Goal: Task Accomplishment & Management: Manage account settings

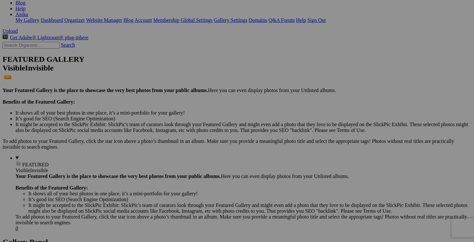
scroll to position [123, 0]
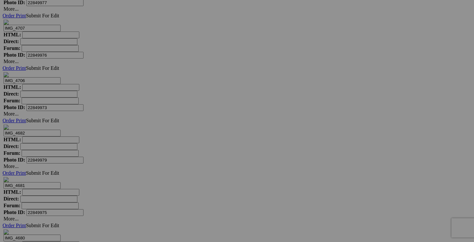
scroll to position [4005, 0]
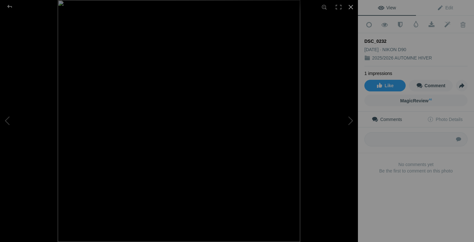
click at [351, 8] on div at bounding box center [351, 7] width 14 height 14
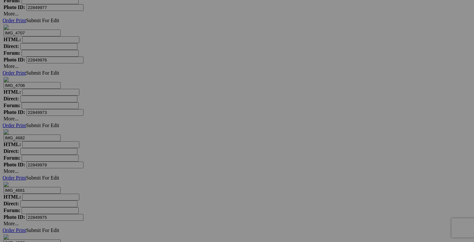
drag, startPoint x: 365, startPoint y: 143, endPoint x: 333, endPoint y: 140, distance: 32.1
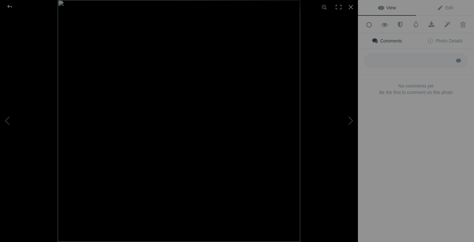
scroll to position [0, 0]
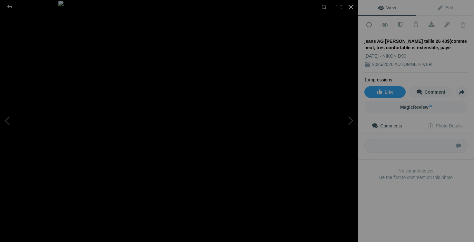
click at [352, 8] on div at bounding box center [351, 7] width 14 height 14
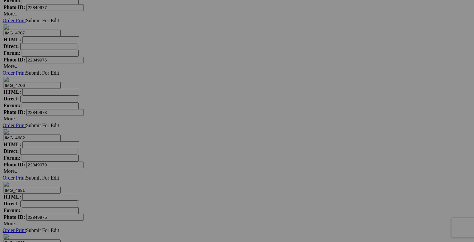
scroll to position [0, 106]
drag, startPoint x: 370, startPoint y: 143, endPoint x: 382, endPoint y: 143, distance: 11.6
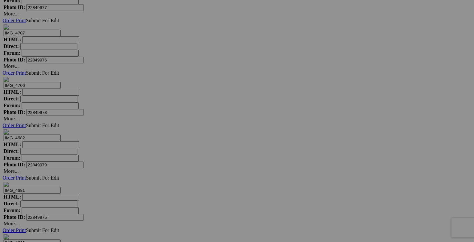
drag, startPoint x: 341, startPoint y: 144, endPoint x: 313, endPoint y: 140, distance: 28.6
drag, startPoint x: 371, startPoint y: 143, endPoint x: 317, endPoint y: 141, distance: 54.2
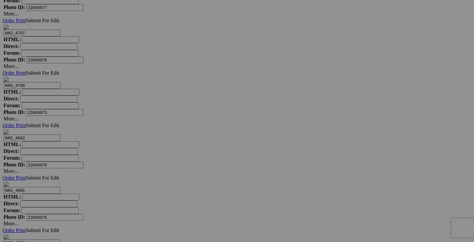
type input "jeans AG [PERSON_NAME] taille 26 50$(comme neuf, tres confortable et extensble,…"
drag, startPoint x: 422, startPoint y: 143, endPoint x: 364, endPoint y: 142, distance: 57.4
paste input "jeans AG [PERSON_NAME] taille 26"
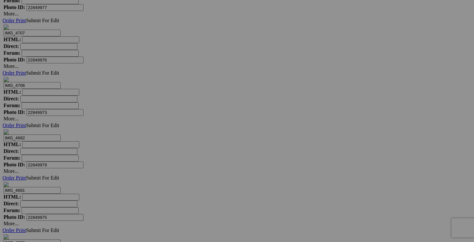
type input "jeans AG [PERSON_NAME] taille 26"
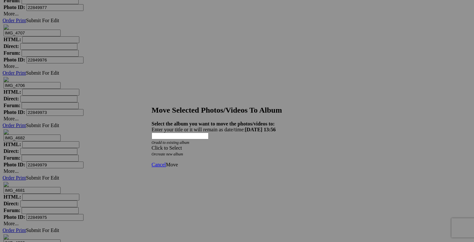
click at [152, 145] on span at bounding box center [152, 147] width 0 height 5
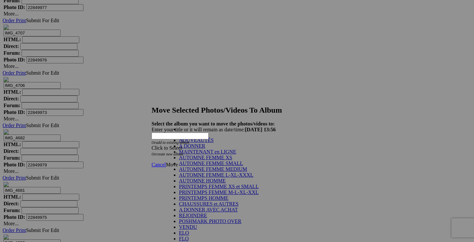
click at [214, 143] on link "NOUVEAUTÉS" at bounding box center [196, 140] width 35 height 5
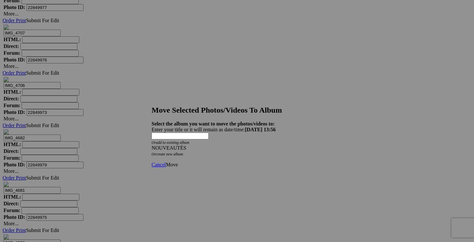
click at [178, 162] on span "Move" at bounding box center [172, 164] width 12 height 5
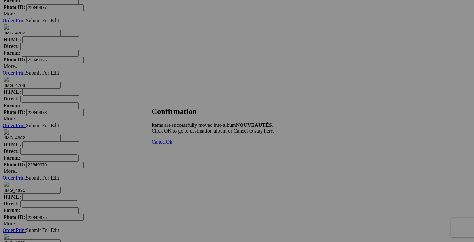
click at [166, 145] on span "Cancel" at bounding box center [159, 141] width 14 height 5
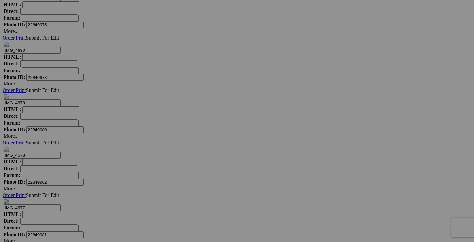
scroll to position [4199, 0]
drag, startPoint x: 418, startPoint y: 113, endPoint x: 404, endPoint y: 89, distance: 28.4
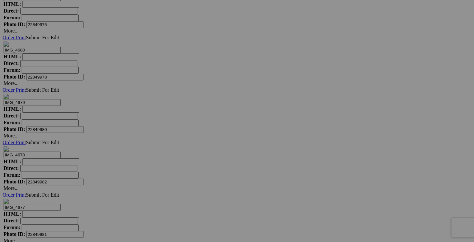
type input "chandail LULULEMON taille 8 60$(comme neuf, superbe)"
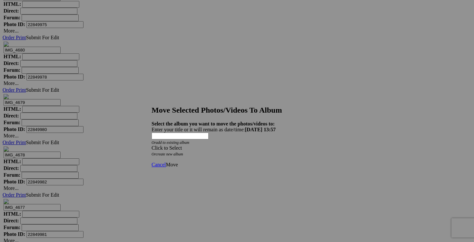
click at [152, 145] on span at bounding box center [152, 147] width 0 height 5
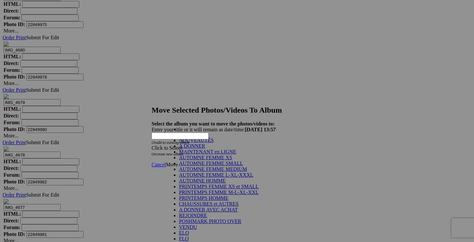
click at [214, 143] on link "NOUVEAUTÉS" at bounding box center [196, 140] width 35 height 5
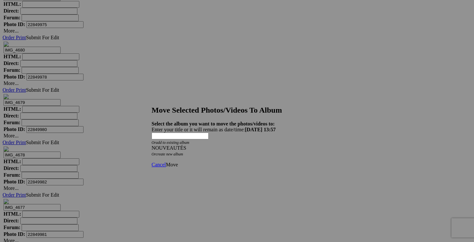
click at [178, 162] on link "Move" at bounding box center [172, 164] width 12 height 5
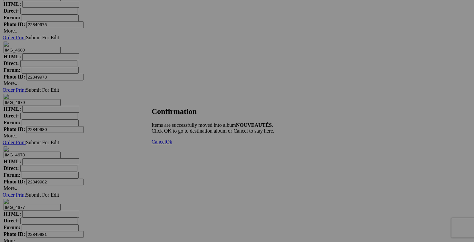
click at [166, 145] on span "Cancel" at bounding box center [159, 141] width 14 height 5
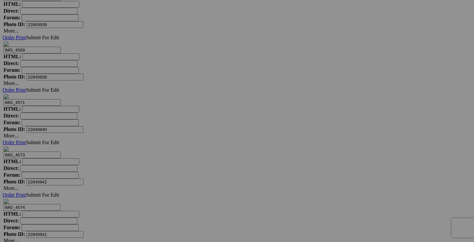
scroll to position [5743, 0]
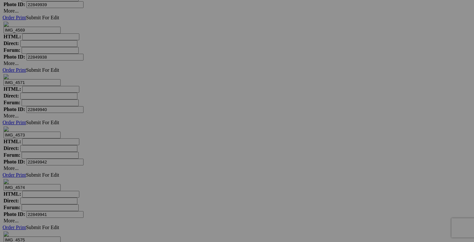
drag, startPoint x: 115, startPoint y: 125, endPoint x: 98, endPoint y: 121, distance: 18.4
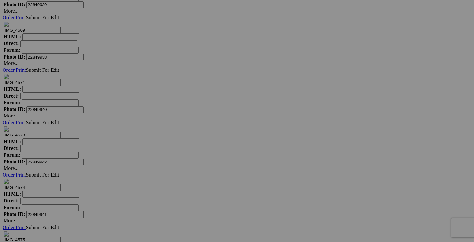
drag, startPoint x: 129, startPoint y: 126, endPoint x: 94, endPoint y: 123, distance: 35.2
type input "jeans GAP taille 28 20$(comme neuf, extensible et confortable)"
drag, startPoint x: 188, startPoint y: 126, endPoint x: 156, endPoint y: 125, distance: 32.3
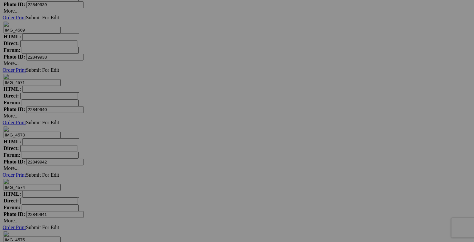
paste input "jeans GAP taille 28"
type input "jeans GAP taille 28"
drag, startPoint x: 251, startPoint y: 124, endPoint x: 208, endPoint y: 124, distance: 43.5
paste input "jeans GAP taille 28"
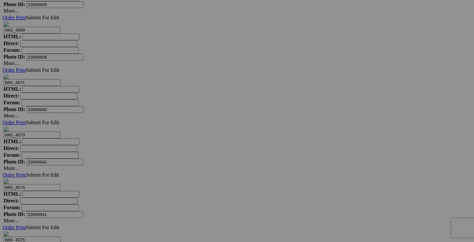
type input "jeans GAP taille 28"
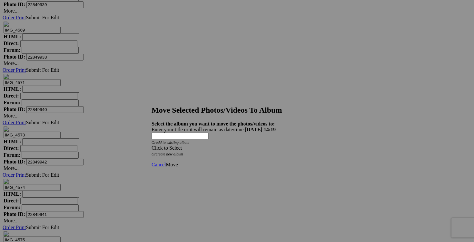
click at [152, 145] on span at bounding box center [152, 147] width 0 height 5
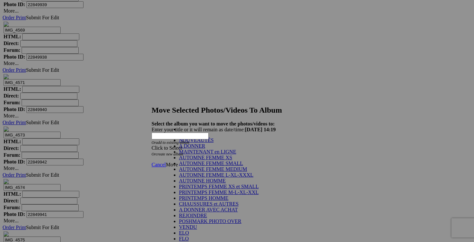
click at [214, 143] on link "NOUVEAUTÉS" at bounding box center [196, 140] width 35 height 5
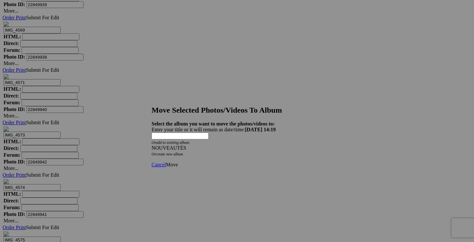
click at [178, 162] on link "Move" at bounding box center [172, 164] width 12 height 5
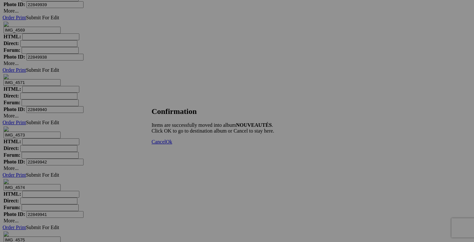
click at [166, 145] on span "Cancel" at bounding box center [159, 141] width 14 height 5
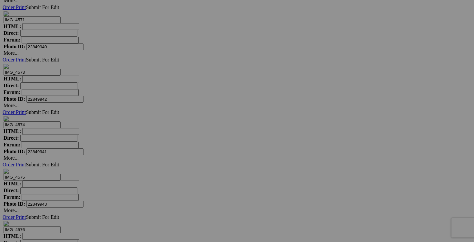
scroll to position [5816, 0]
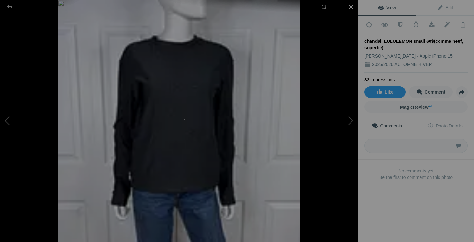
click at [353, 7] on div at bounding box center [351, 7] width 14 height 14
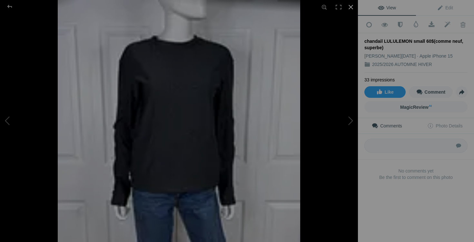
click at [351, 8] on div at bounding box center [351, 7] width 14 height 14
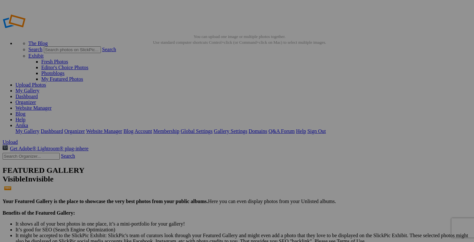
scroll to position [0, 53]
drag, startPoint x: 196, startPoint y: 127, endPoint x: 210, endPoint y: 127, distance: 13.9
type input "jeans GAP taille 28 20$(comme neuf, extensible et confortable, payé 100$+tx)"
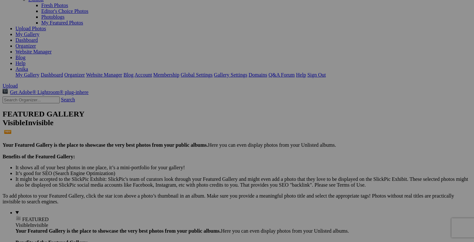
scroll to position [106, 0]
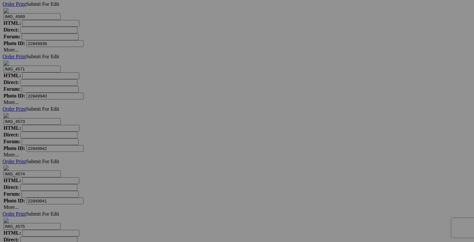
scroll to position [5730, 0]
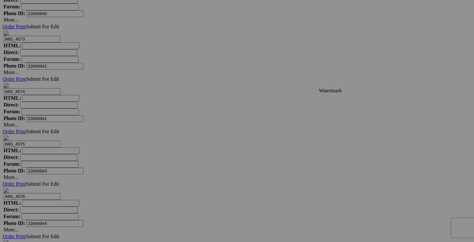
scroll to position [5853, 0]
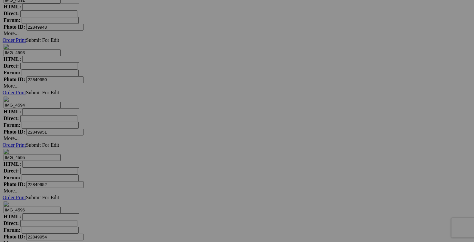
scroll to position [6325, 0]
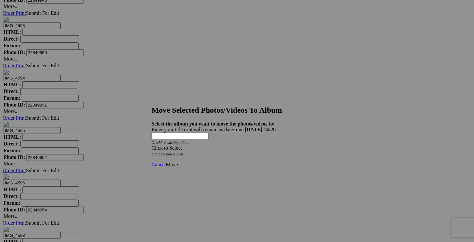
click at [152, 145] on span at bounding box center [152, 147] width 0 height 5
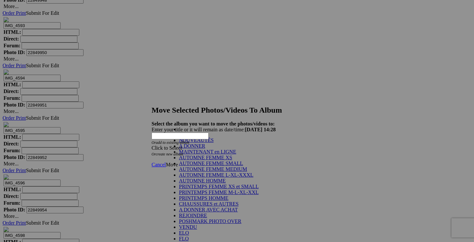
click at [214, 143] on link "NOUVEAUTÉS" at bounding box center [196, 140] width 35 height 5
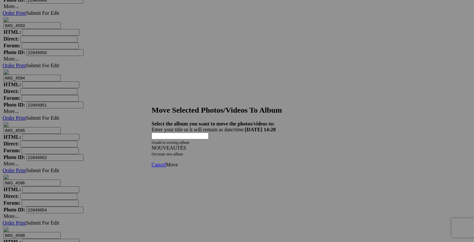
click at [178, 162] on span "Move" at bounding box center [172, 164] width 12 height 5
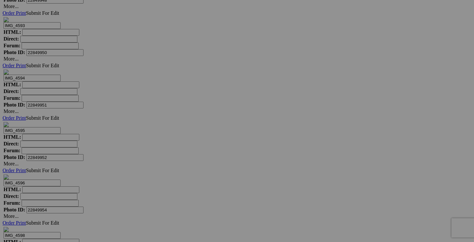
scroll to position [6243, 0]
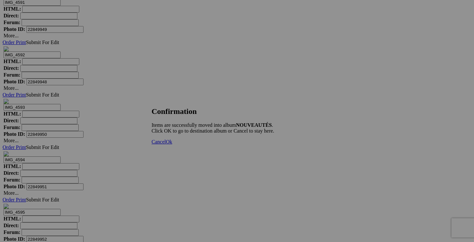
click at [166, 145] on span "Cancel" at bounding box center [159, 141] width 14 height 5
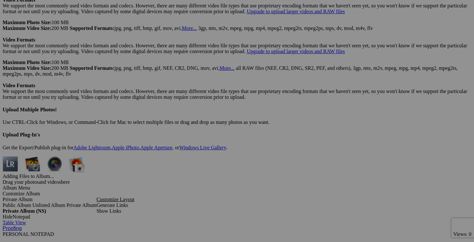
scroll to position [1773, 0]
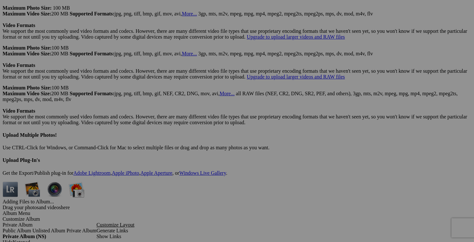
drag, startPoint x: 131, startPoint y: 164, endPoint x: 97, endPoint y: 162, distance: 34.2
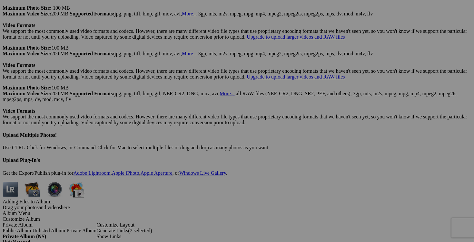
type input "jeans MANGO taille 1 20$(NEUF, superbe, payé 150$)"
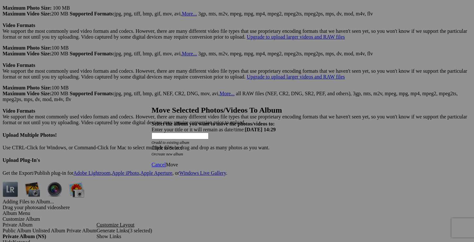
click at [275, 145] on div "Click to Select" at bounding box center [237, 148] width 171 height 6
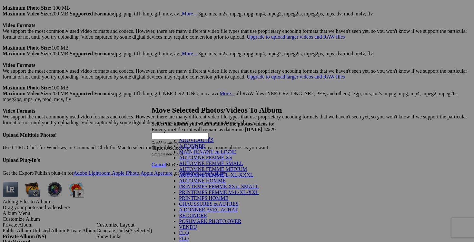
click at [195, 143] on link "NOUVEAUTÉS" at bounding box center [196, 140] width 35 height 5
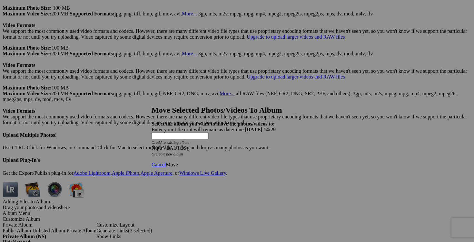
click at [178, 162] on span "Move" at bounding box center [172, 164] width 12 height 5
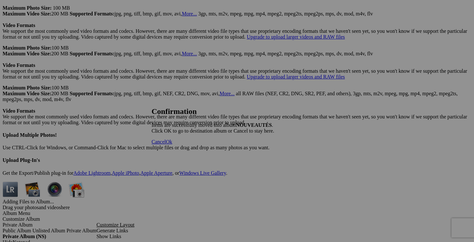
click at [166, 145] on link "Cancel" at bounding box center [159, 141] width 14 height 5
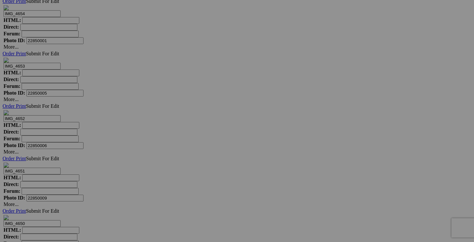
scroll to position [3383, 0]
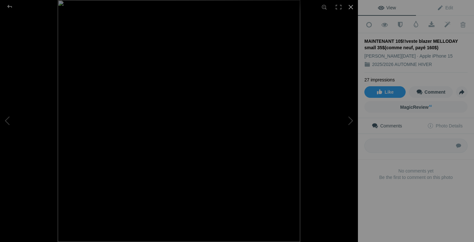
click at [351, 7] on div at bounding box center [351, 7] width 14 height 14
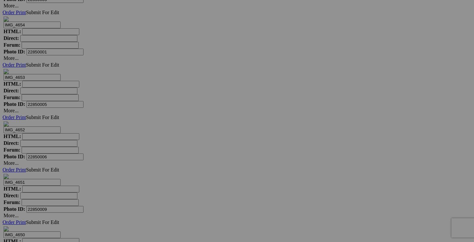
drag, startPoint x: 416, startPoint y: 110, endPoint x: 389, endPoint y: 108, distance: 27.2
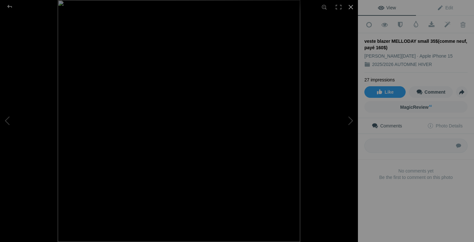
click at [351, 7] on div at bounding box center [351, 7] width 14 height 14
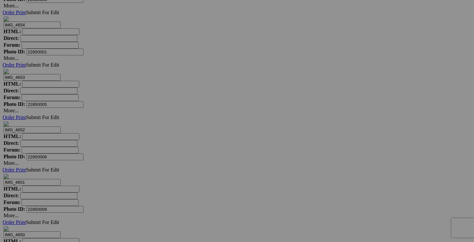
scroll to position [0, 48]
drag, startPoint x: 425, startPoint y: 110, endPoint x: 438, endPoint y: 110, distance: 13.5
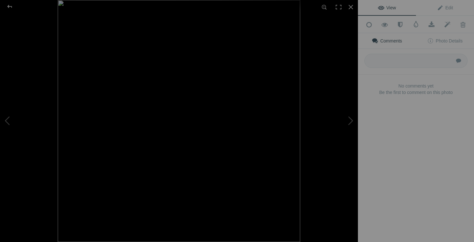
type input "veste blazer MELLODAY small 20$(comme neuf, payé 160$)"
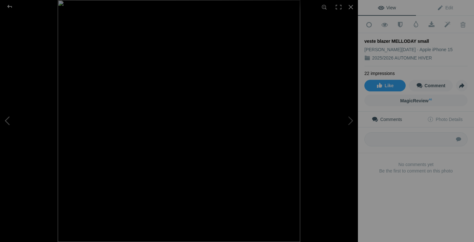
click at [16, 123] on button at bounding box center [24, 121] width 48 height 87
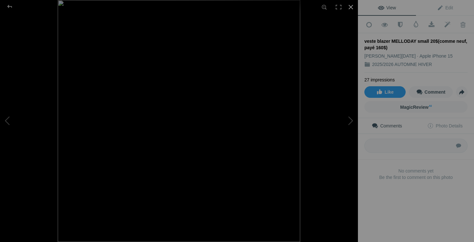
click at [352, 7] on div at bounding box center [351, 7] width 14 height 14
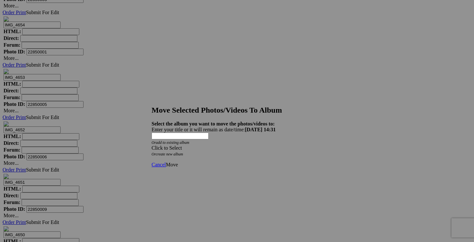
click at [152, 145] on span at bounding box center [152, 147] width 0 height 5
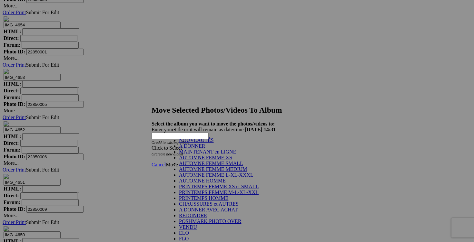
click at [214, 143] on link "NOUVEAUTÉS" at bounding box center [196, 140] width 35 height 5
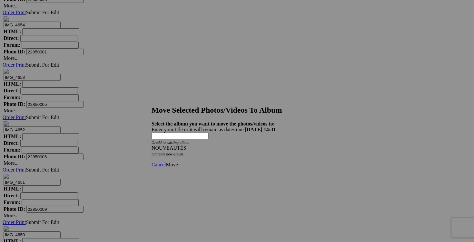
click at [178, 162] on span "Move" at bounding box center [172, 164] width 12 height 5
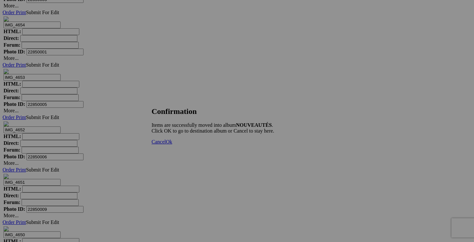
click at [166, 145] on span "Cancel" at bounding box center [159, 141] width 14 height 5
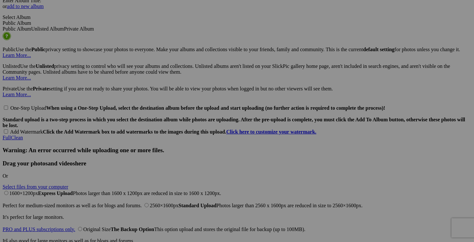
scroll to position [1486, 0]
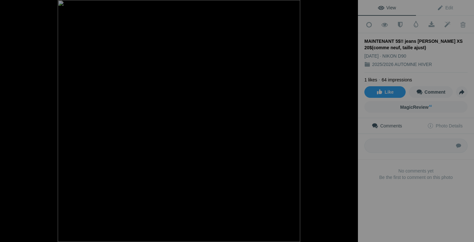
click at [350, 7] on div at bounding box center [351, 7] width 14 height 14
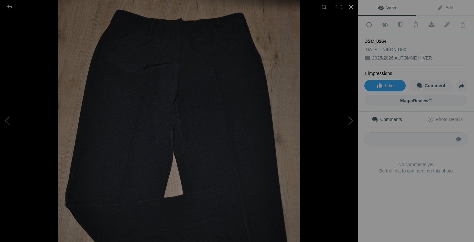
click at [350, 9] on div at bounding box center [351, 7] width 14 height 14
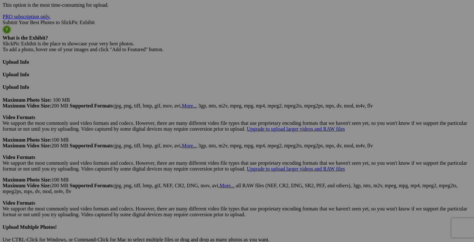
scroll to position [1681, 0]
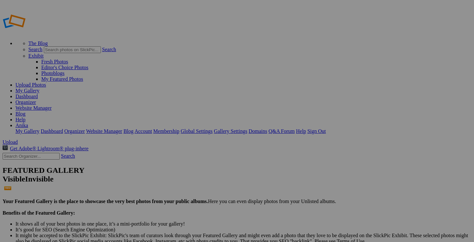
type input "chandail LULULEMON fait taille 6 60$(comme neuf, superbe)"
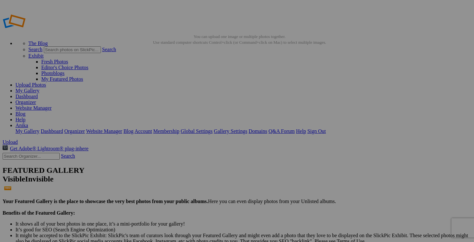
scroll to position [0, 0]
drag, startPoint x: 245, startPoint y: 126, endPoint x: 272, endPoint y: 125, distance: 27.4
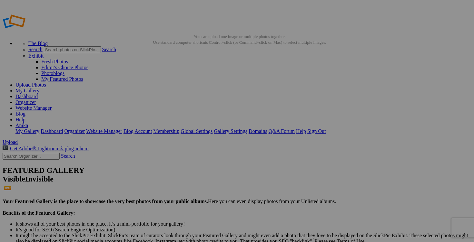
type input "chandail LULULEMON fait taille 6"
drag, startPoint x: 309, startPoint y: 125, endPoint x: 322, endPoint y: 125, distance: 12.9
paste input "fait taille 6"
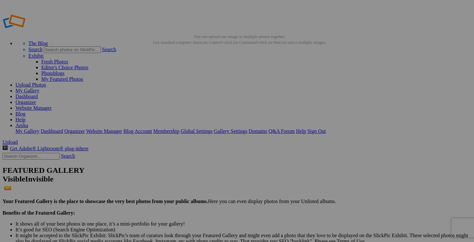
scroll to position [0, 4]
type input "chandail LULULEMON fait taille 6"
drag, startPoint x: 366, startPoint y: 126, endPoint x: 385, endPoint y: 124, distance: 19.1
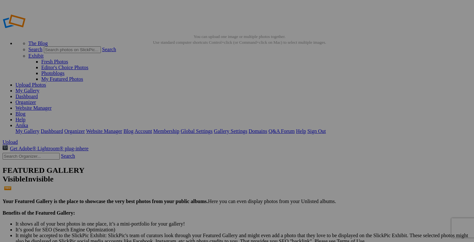
paste input "fait taille 6"
type input "chandail LULULEMON fait taille 6"
drag, startPoint x: 423, startPoint y: 127, endPoint x: 440, endPoint y: 125, distance: 17.2
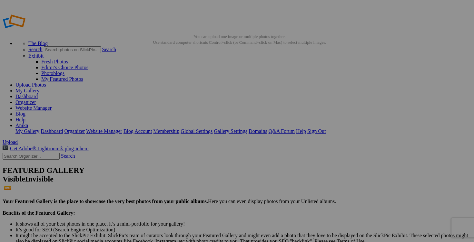
paste input "fait taille 6"
type input "chandail LULULEMON fait taille 6"
